Goal: Task Accomplishment & Management: Manage account settings

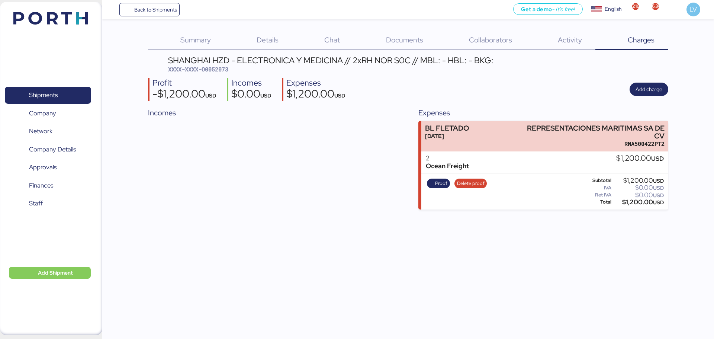
click at [151, 17] on div "Back to Shipments Get a demo - it’s free! Get a demo English Inglés English 216…" at bounding box center [407, 9] width 611 height 19
click at [152, 13] on span "Back to Shipments" at bounding box center [155, 9] width 43 height 9
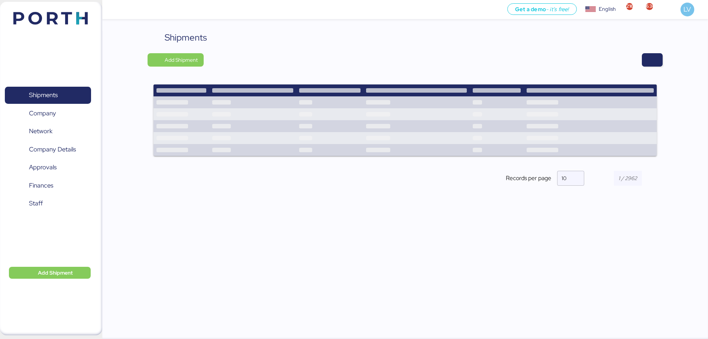
click at [651, 67] on div "Shipments Add Shipment Records per page 10" at bounding box center [405, 114] width 515 height 167
click at [656, 51] on div "Shipments Add Shipment Records per page 10" at bounding box center [405, 114] width 515 height 167
click at [656, 57] on span "button" at bounding box center [652, 60] width 9 height 10
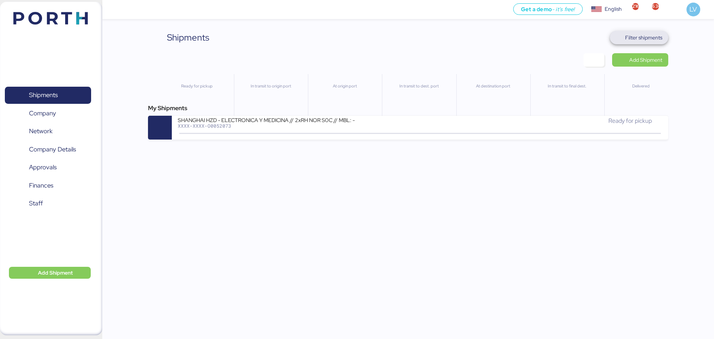
click at [642, 41] on span "Filter shipments" at bounding box center [643, 37] width 37 height 9
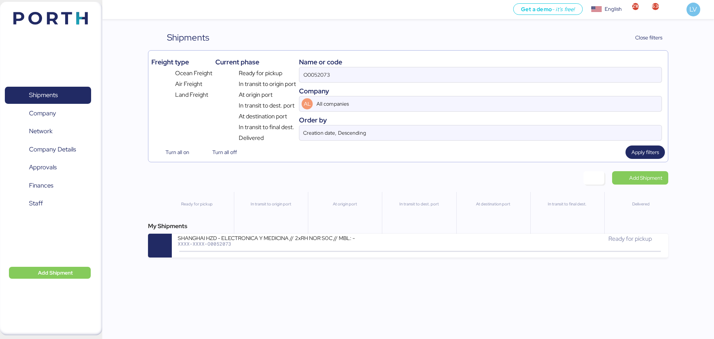
click at [589, 90] on div "Company" at bounding box center [480, 91] width 363 height 10
click at [590, 85] on div "Name or code O0052073 Company AL All companies Order by Creation date, Descendi…" at bounding box center [480, 98] width 363 height 89
click at [590, 74] on input "O0052073" at bounding box center [480, 74] width 362 height 15
paste input "COSU6423572120"
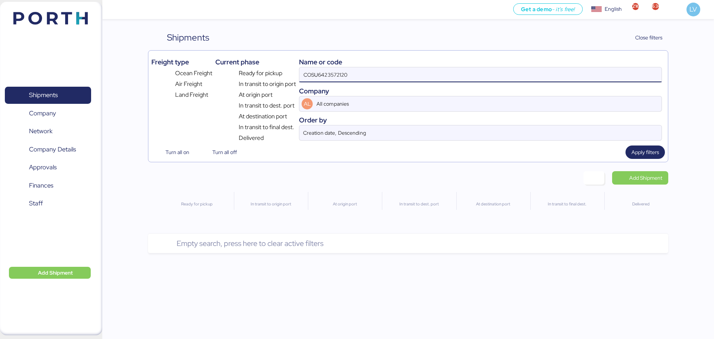
drag, startPoint x: 323, startPoint y: 77, endPoint x: 285, endPoint y: 73, distance: 38.1
click at [285, 73] on div "Freight type Ocean Freight Air Freight Land Freight Current phase Ready for pic…" at bounding box center [407, 98] width 513 height 89
type input "6423572120"
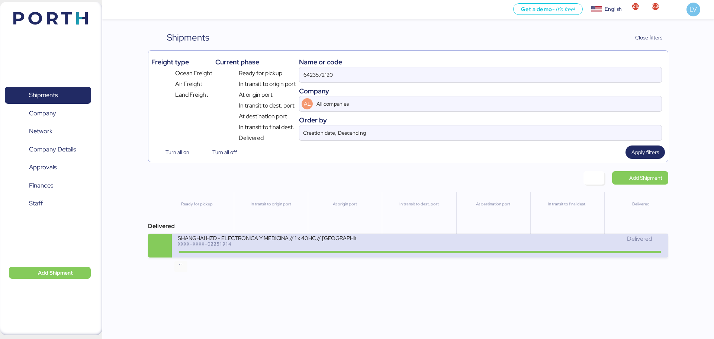
click at [197, 251] on icon at bounding box center [181, 251] width 36 height 8
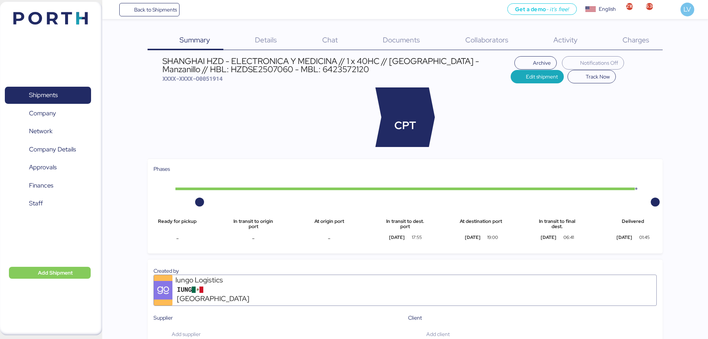
click at [638, 46] on div "Charges 0" at bounding box center [627, 40] width 72 height 19
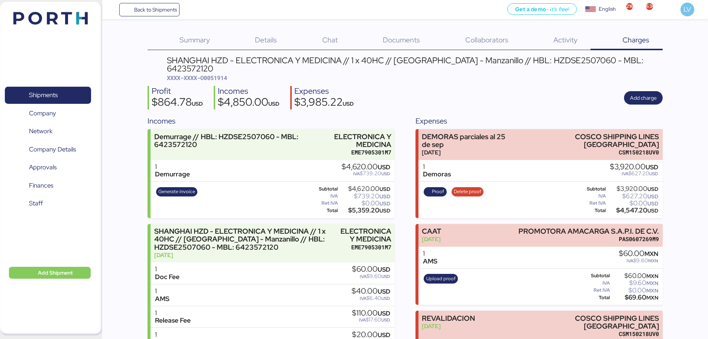
scroll to position [45, 0]
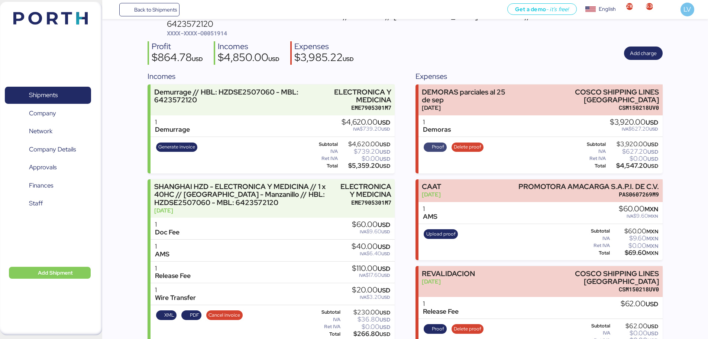
click at [436, 143] on span "Proof" at bounding box center [438, 147] width 12 height 8
click at [464, 143] on span "Delete proof" at bounding box center [468, 147] width 28 height 8
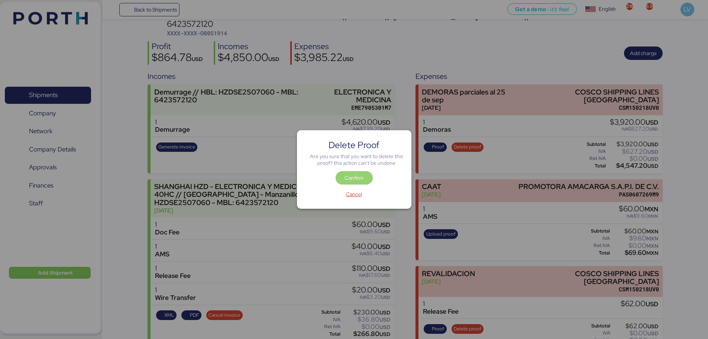
click at [346, 176] on span "Confirm" at bounding box center [354, 177] width 19 height 9
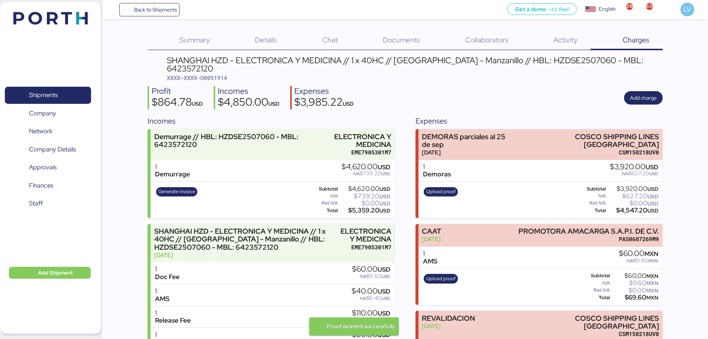
click at [473, 115] on div "Expenses" at bounding box center [539, 120] width 247 height 11
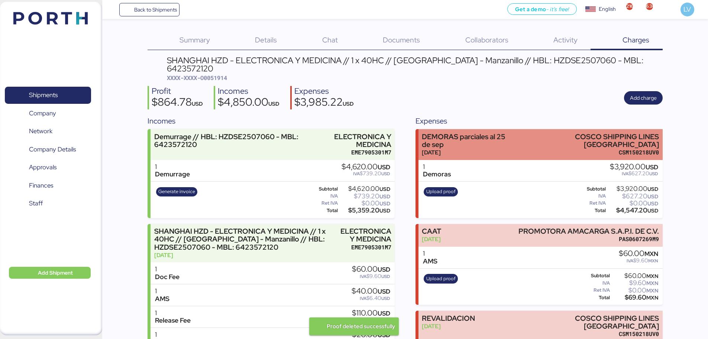
click at [468, 148] on div "[DATE]" at bounding box center [468, 152] width 93 height 8
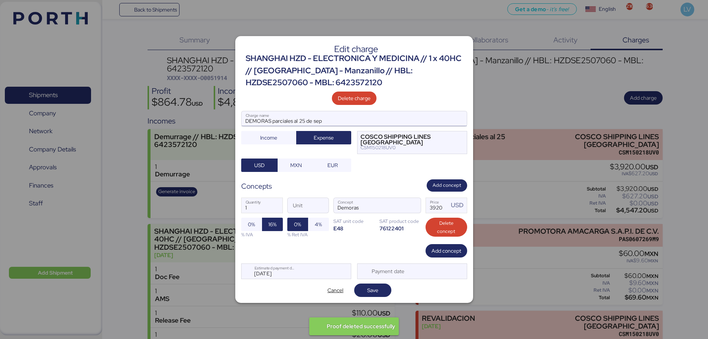
click at [309, 119] on input "DEMORAS parciales al 25 de sep" at bounding box center [354, 118] width 225 height 15
type input "DEMORAS parciales al 20 de sep"
click at [364, 289] on span "Save" at bounding box center [372, 290] width 25 height 10
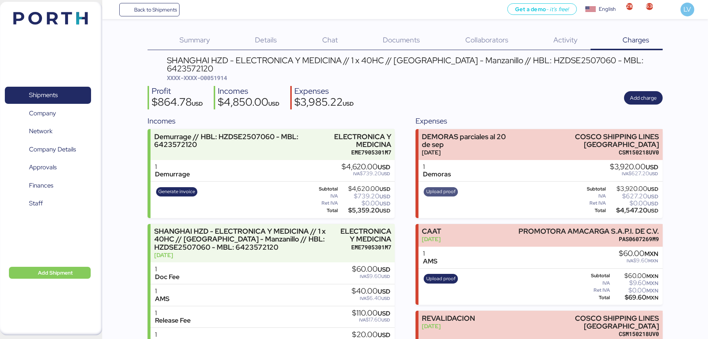
click at [451, 187] on span "Upload proof" at bounding box center [440, 191] width 29 height 8
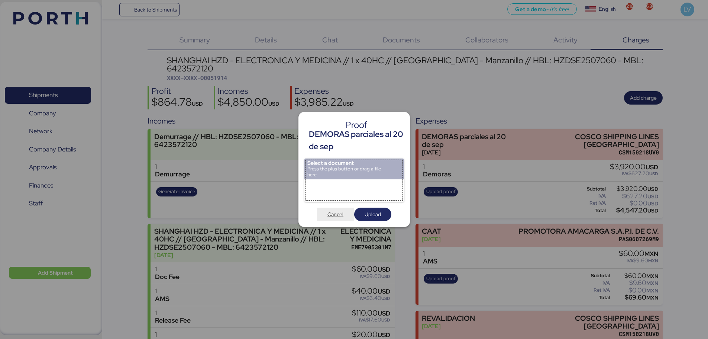
click at [342, 219] on span "Cancel" at bounding box center [335, 213] width 37 height 13
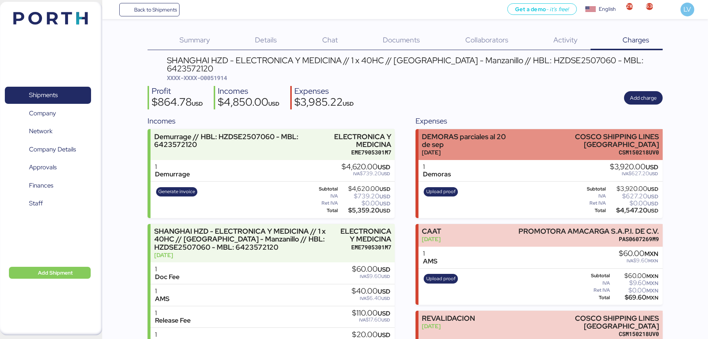
click at [481, 148] on div "[DATE]" at bounding box center [469, 152] width 94 height 8
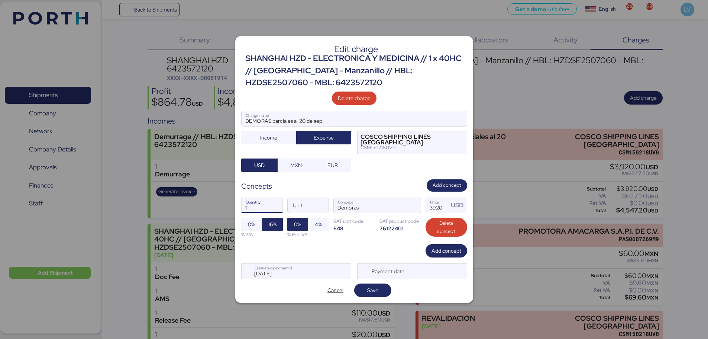
click at [252, 209] on input "1" at bounding box center [262, 205] width 41 height 15
type input "28"
click at [432, 210] on input "3920" at bounding box center [437, 205] width 23 height 15
type input "140"
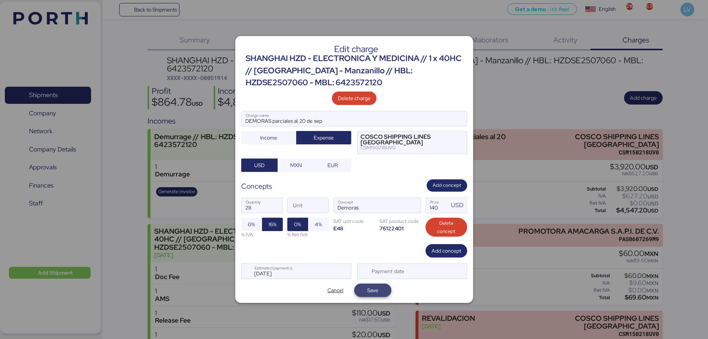
click at [373, 285] on span "Save" at bounding box center [372, 289] width 11 height 9
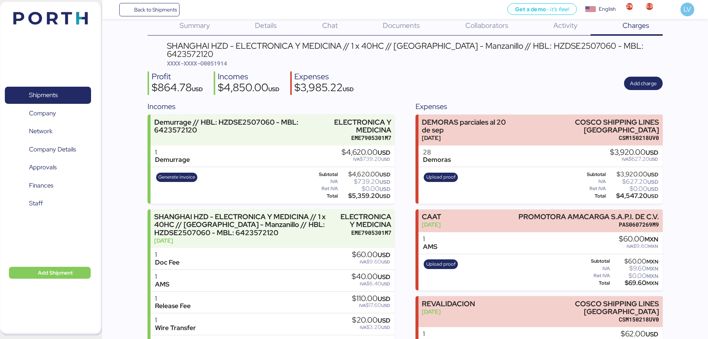
scroll to position [15, 0]
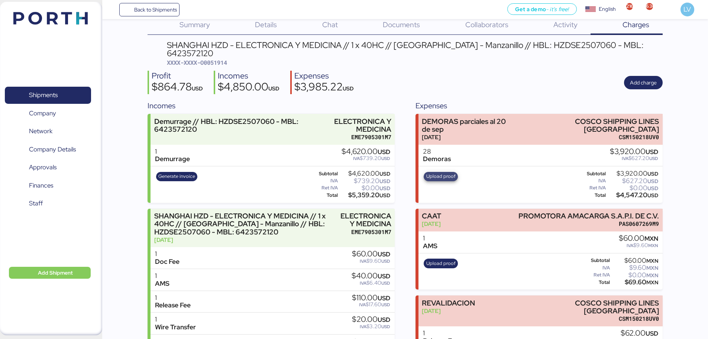
click at [443, 172] on span "Upload proof" at bounding box center [440, 176] width 29 height 8
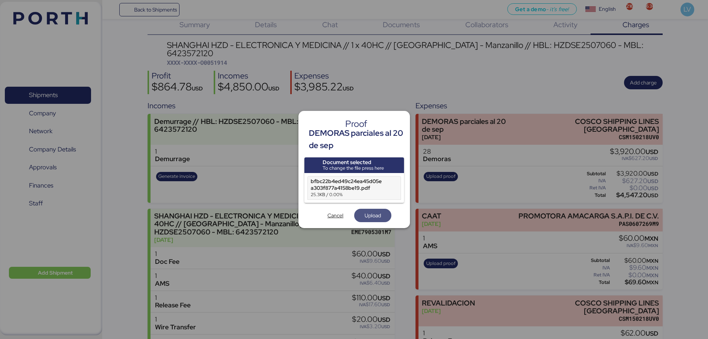
click at [379, 219] on span "Upload" at bounding box center [373, 215] width 16 height 9
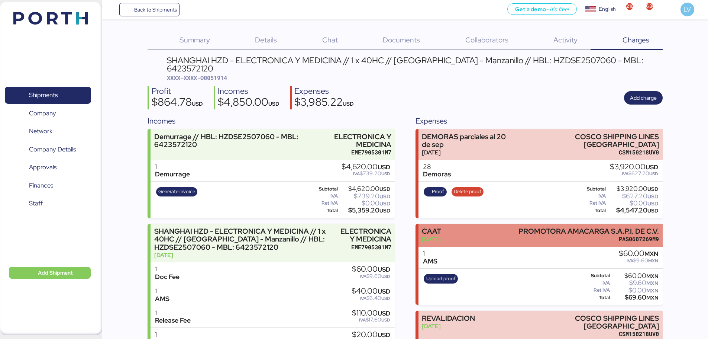
scroll to position [45, 0]
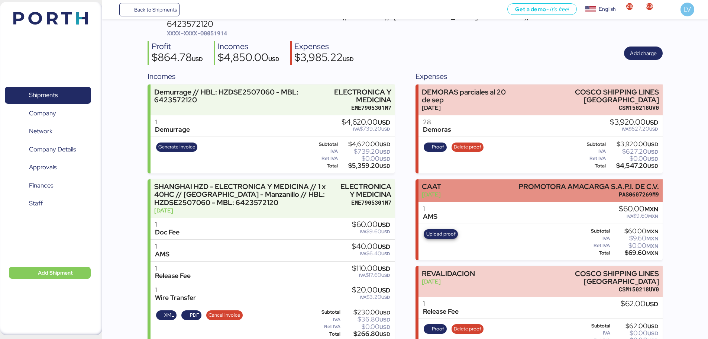
click at [445, 230] on span "Upload proof" at bounding box center [440, 234] width 29 height 8
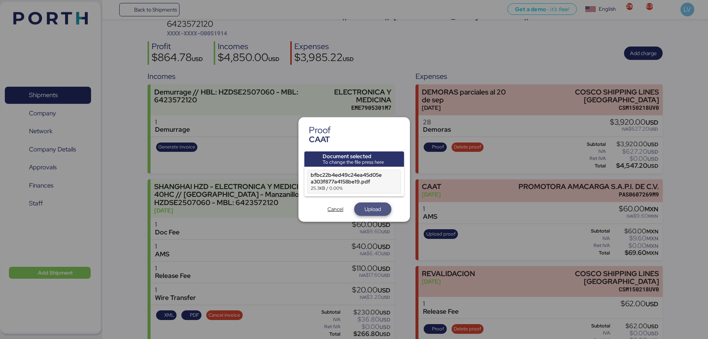
click at [384, 204] on span "Upload" at bounding box center [372, 209] width 25 height 10
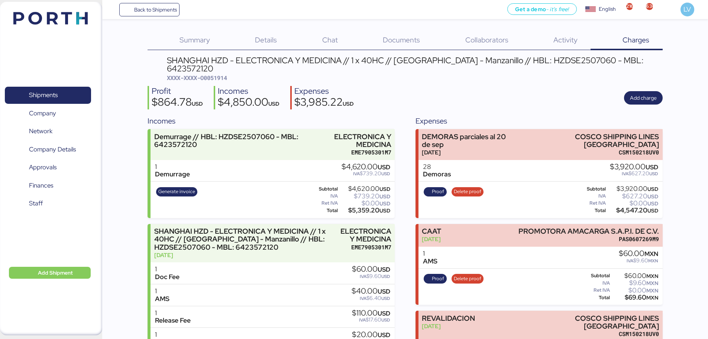
click at [219, 75] on div "SHANGHAI HZD - ELECTRONICA Y MEDICINA // 1 x 40HC // [GEOGRAPHIC_DATA] - Manzan…" at bounding box center [405, 227] width 515 height 343
click at [221, 74] on span "XXXX-XXXX-O0051914" at bounding box center [197, 77] width 60 height 7
copy span "O0051914"
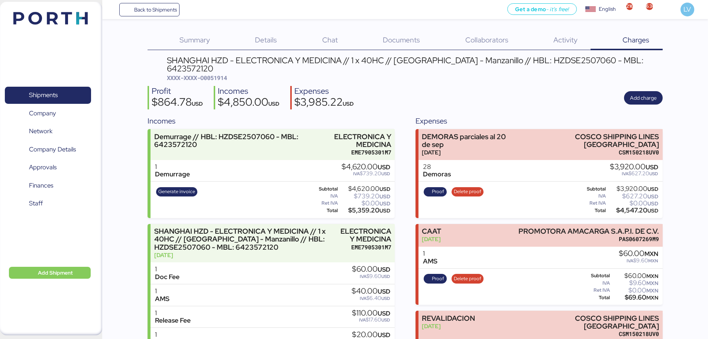
click at [612, 60] on div "SHANGHAI HZD - ELECTRONICA Y MEDICINA // 1 x 40HC // [GEOGRAPHIC_DATA] - Manzan…" at bounding box center [415, 64] width 496 height 17
click at [147, 13] on span "Back to Shipments" at bounding box center [155, 9] width 43 height 9
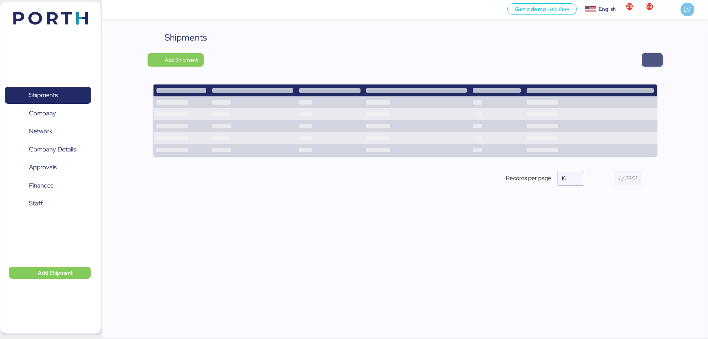
click at [651, 60] on span "button" at bounding box center [652, 60] width 9 height 10
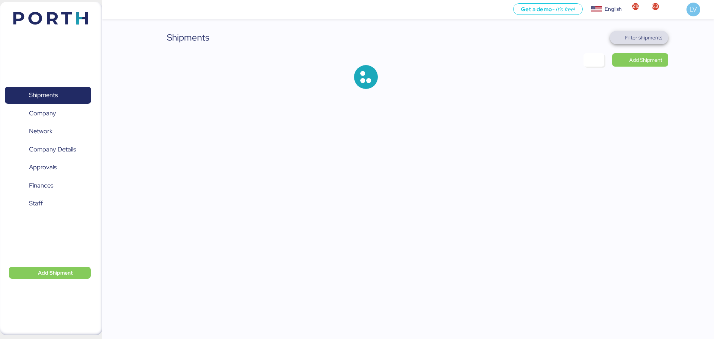
click at [643, 36] on span "Filter shipments" at bounding box center [643, 37] width 37 height 9
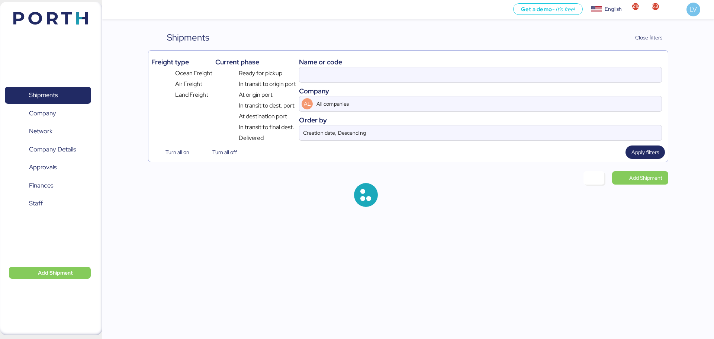
click at [584, 70] on input at bounding box center [480, 74] width 362 height 15
paste input "O0052124"
type input "O0052124"
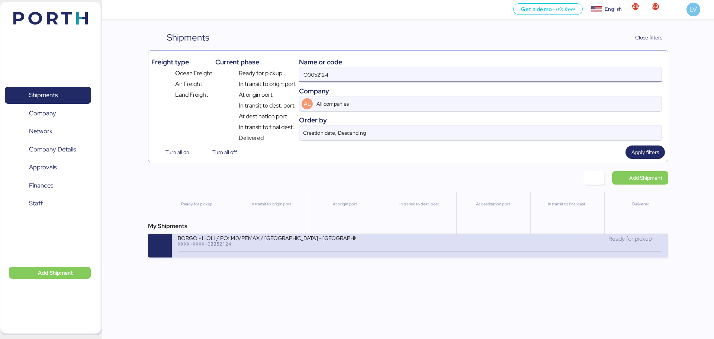
click at [360, 236] on div "BORGO - LIOLI / PO: 140/PEMAX / [GEOGRAPHIC_DATA] - MANZANILLO / 2x40 / TARSEP …" at bounding box center [299, 242] width 242 height 16
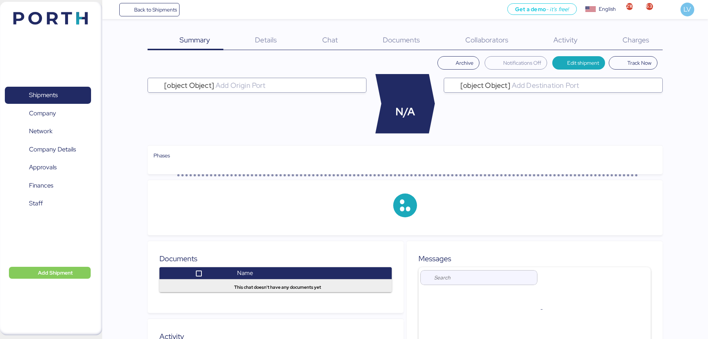
click at [280, 46] on div "Details 0" at bounding box center [256, 40] width 67 height 19
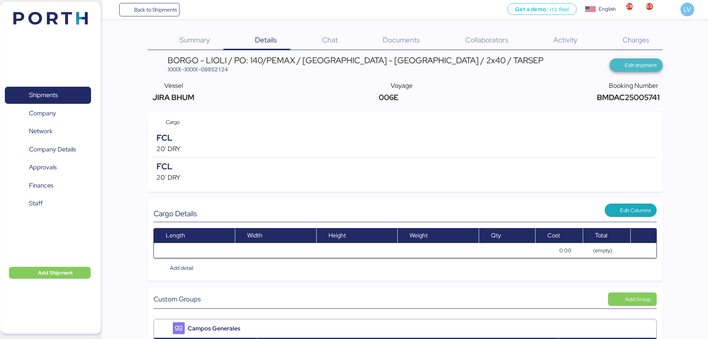
click at [636, 69] on span "Edit shipment" at bounding box center [641, 65] width 32 height 9
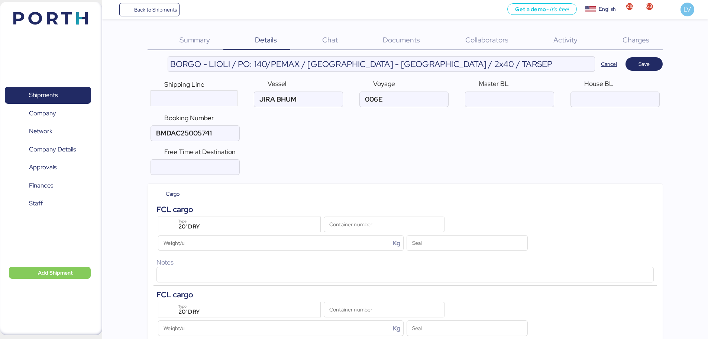
click at [382, 148] on div "Free Time at Destination" at bounding box center [405, 161] width 515 height 34
click at [187, 231] on div "20' DRY" at bounding box center [240, 227] width 133 height 10
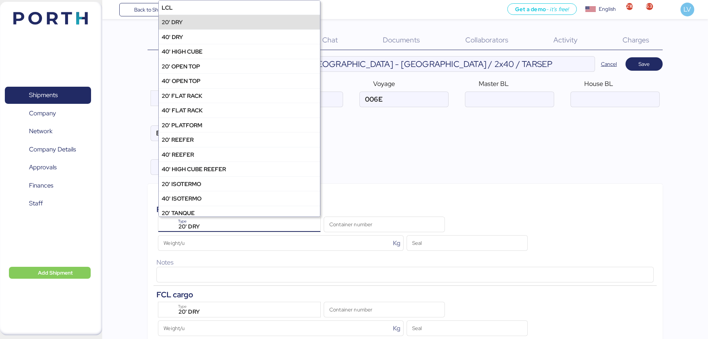
scroll to position [14, 0]
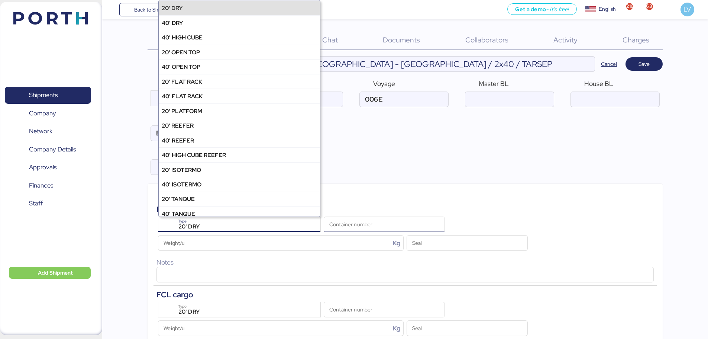
click at [352, 225] on input "Container number" at bounding box center [384, 224] width 120 height 15
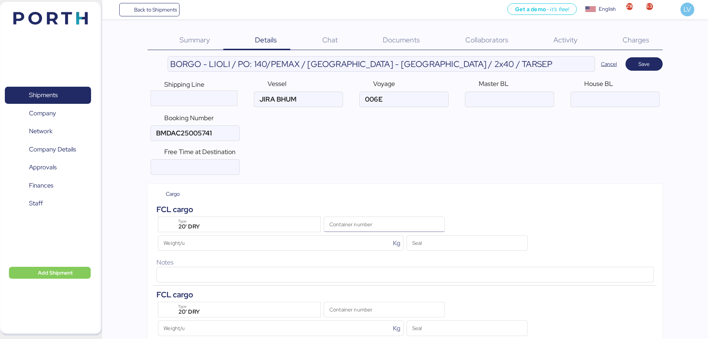
click at [358, 223] on input "Container number" at bounding box center [384, 224] width 120 height 15
paste input "OCGU2033094"
type input "OCGU2033094"
click at [360, 302] on input "Container number" at bounding box center [384, 309] width 120 height 15
paste input "OCGU2034300"
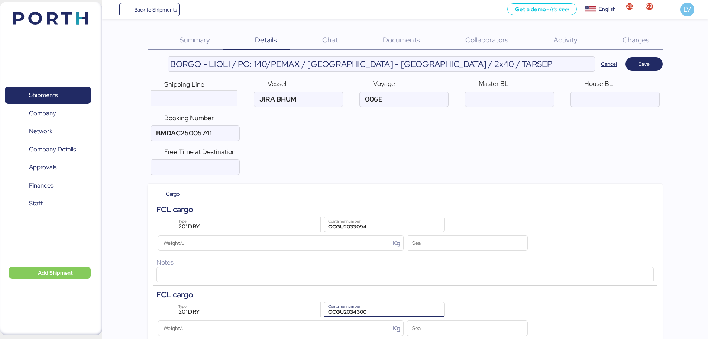
type input "OCGU2034300"
click at [368, 285] on div "FCL cargo 20' DRY Type OCGU2034300 Container number Weight/u Kg Seal Notes" at bounding box center [405, 327] width 503 height 85
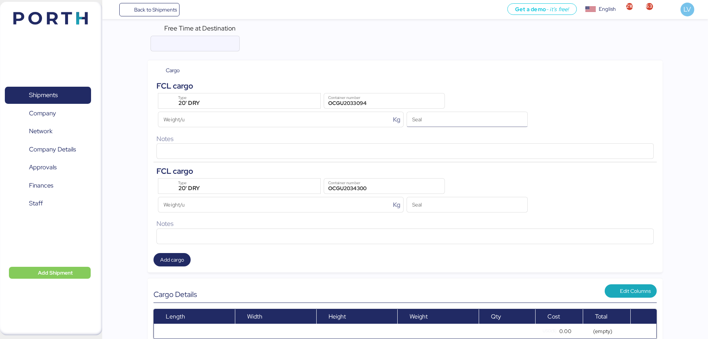
scroll to position [124, 0]
click at [423, 116] on input "Seal" at bounding box center [467, 119] width 120 height 15
click at [435, 208] on input "Seal" at bounding box center [467, 204] width 120 height 15
paste input "2433720"
type input "2433720"
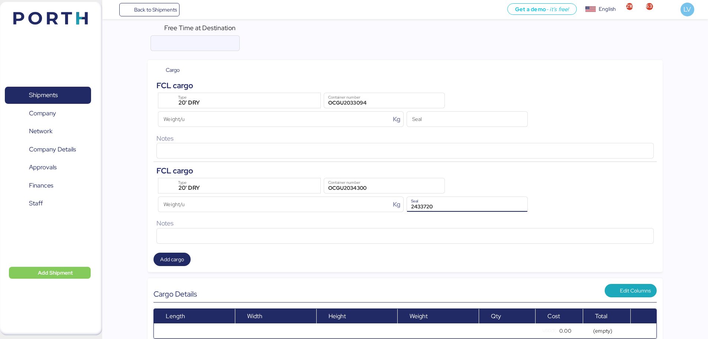
click at [432, 206] on input "2433720" at bounding box center [467, 204] width 120 height 15
drag, startPoint x: 432, startPoint y: 206, endPoint x: 440, endPoint y: 209, distance: 8.9
click at [440, 209] on input "Seal" at bounding box center [467, 204] width 120 height 15
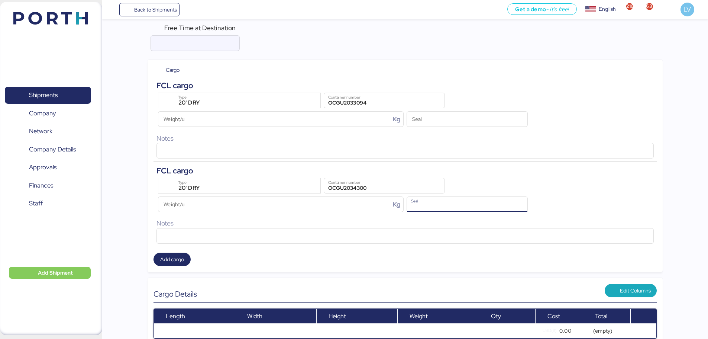
click at [440, 209] on input "Seal" at bounding box center [467, 204] width 120 height 15
paste input "2433720"
type input "2433720"
click at [437, 124] on input "Seal" at bounding box center [467, 119] width 120 height 15
paste input "2433707"
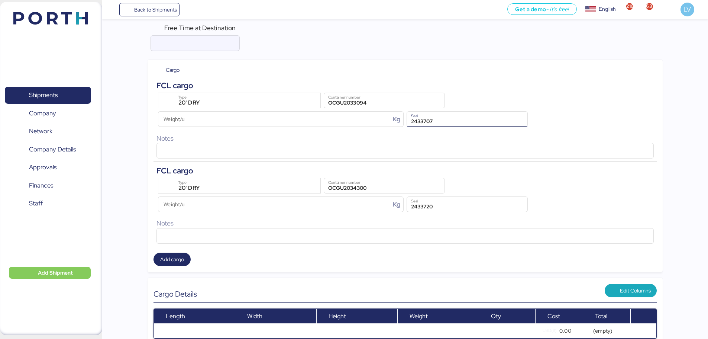
type input "2433707"
click at [481, 173] on div "FCL cargo" at bounding box center [404, 171] width 497 height 12
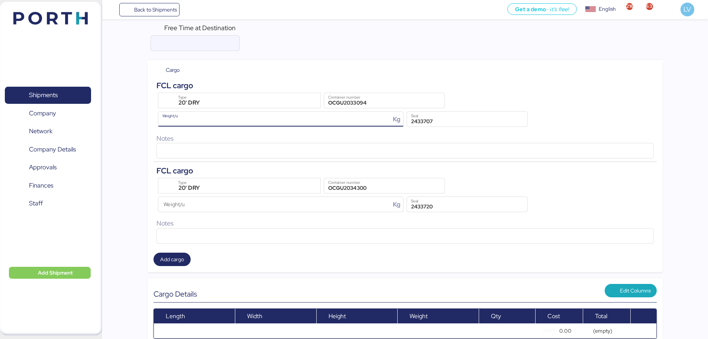
click at [260, 114] on input "Weight/u Kg" at bounding box center [274, 119] width 232 height 15
click at [329, 117] on input "Weight/u Kg" at bounding box center [274, 119] width 232 height 15
paste input "27409.200"
type input "27409.200"
click at [225, 201] on input "Weight/u Kg" at bounding box center [274, 204] width 232 height 15
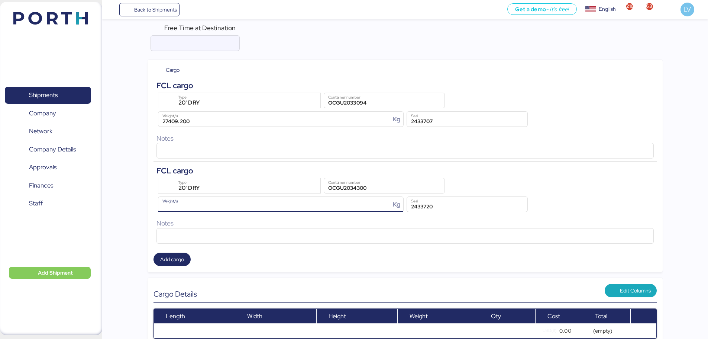
paste input "27409.200"
type input "27409.200"
click at [237, 177] on div "20' DRY Type" at bounding box center [239, 185] width 166 height 19
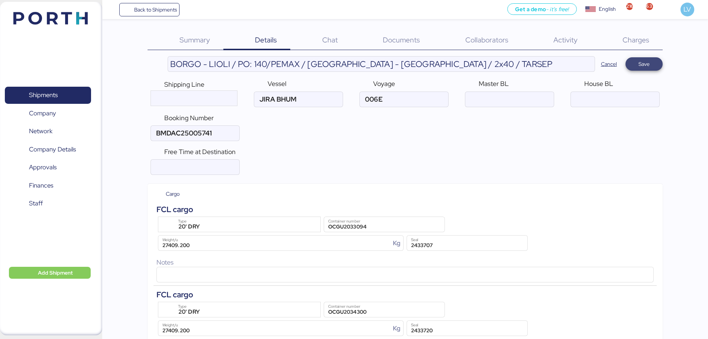
click at [644, 61] on span "Save" at bounding box center [644, 63] width 11 height 9
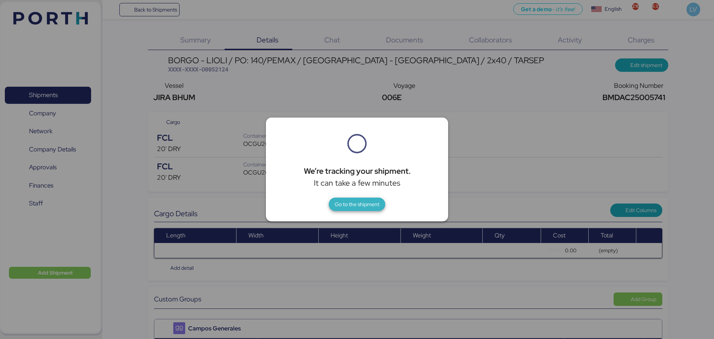
click at [348, 206] on span "Go to the shipment" at bounding box center [357, 204] width 45 height 9
